Goal: Task Accomplishment & Management: Complete application form

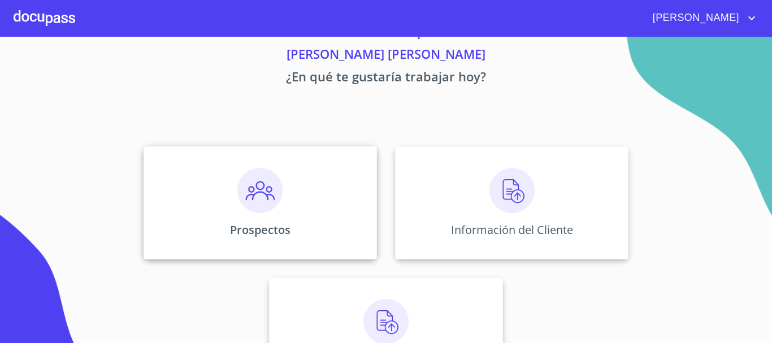
scroll to position [94, 0]
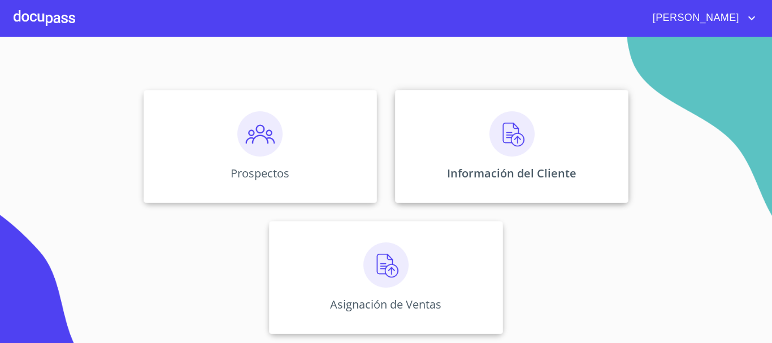
click at [500, 154] on img at bounding box center [511, 133] width 45 height 45
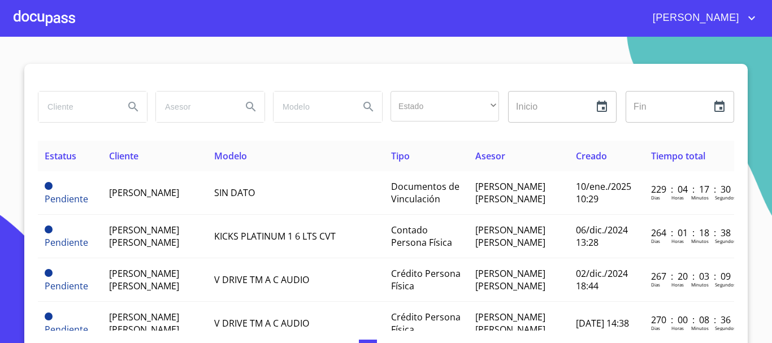
click at [43, 111] on input "search" at bounding box center [76, 106] width 77 height 30
type input "[PERSON_NAME]"
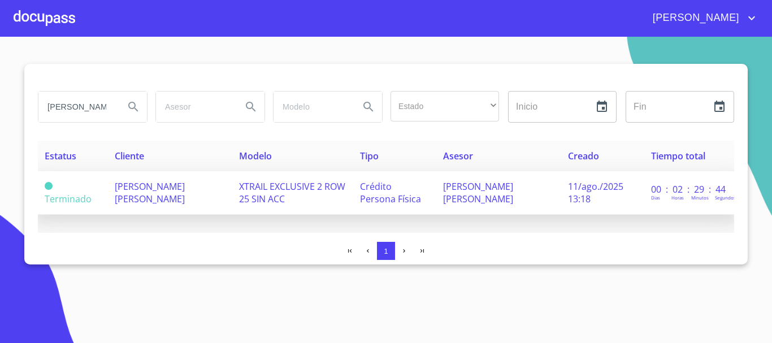
click at [259, 196] on td "XTRAIL EXCLUSIVE 2 ROW 25 SIN ACC" at bounding box center [292, 192] width 121 height 43
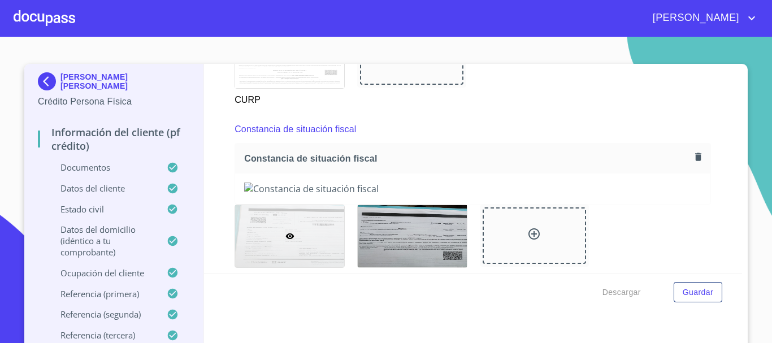
scroll to position [3079, 0]
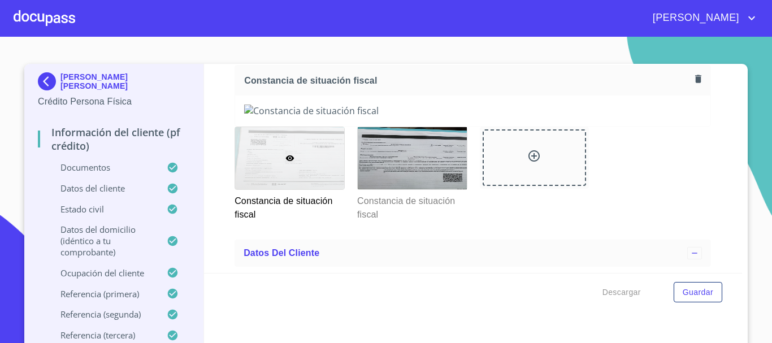
click at [695, 82] on icon "button" at bounding box center [698, 79] width 6 height 8
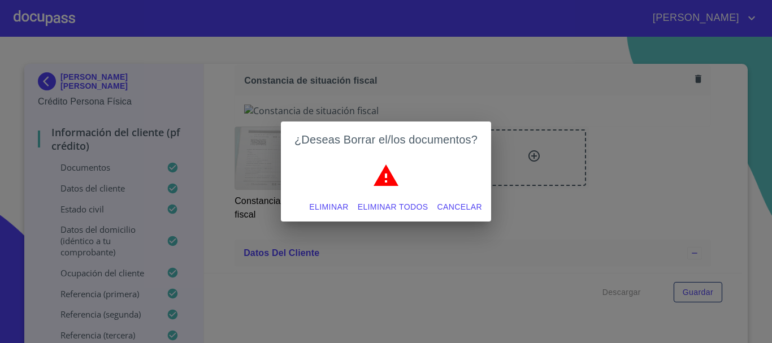
click at [393, 200] on span "Eliminar todos" at bounding box center [393, 207] width 71 height 14
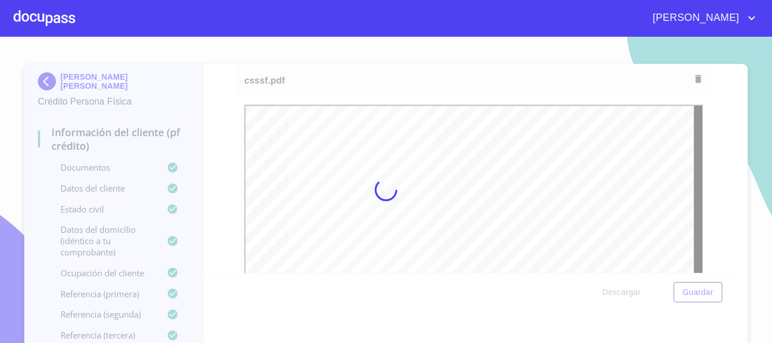
click at [742, 307] on div at bounding box center [386, 190] width 772 height 306
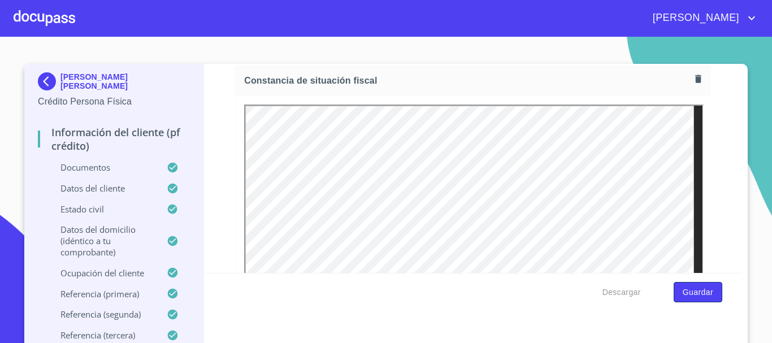
scroll to position [0, 0]
click at [700, 287] on span "Guardar" at bounding box center [697, 292] width 30 height 14
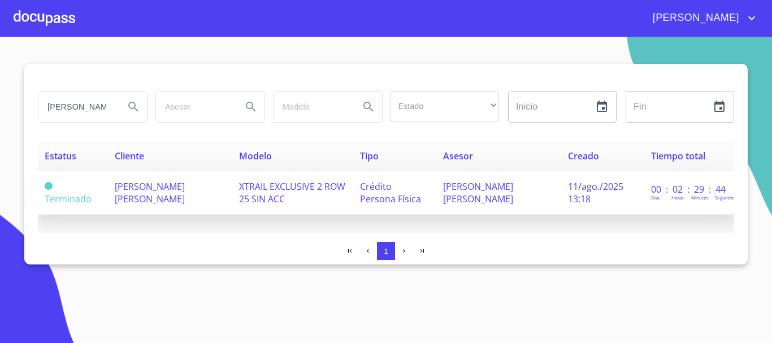
click at [141, 186] on span "[PERSON_NAME] [PERSON_NAME]" at bounding box center [150, 192] width 70 height 25
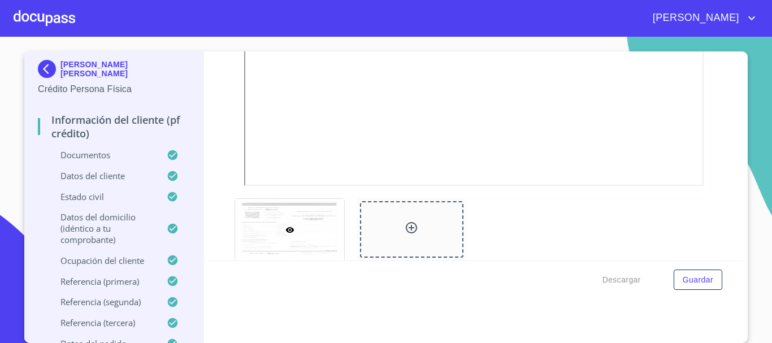
scroll to position [3290, 0]
click at [692, 282] on span "Guardar" at bounding box center [697, 280] width 30 height 14
